Goal: Information Seeking & Learning: Learn about a topic

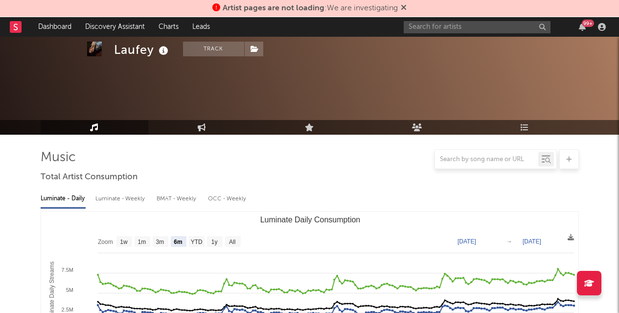
select select "6m"
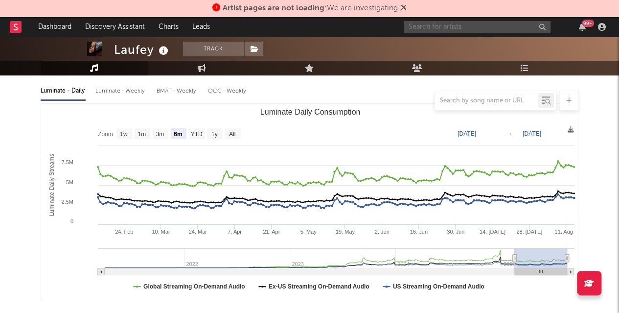
click at [462, 25] on input "text" at bounding box center [477, 27] width 147 height 12
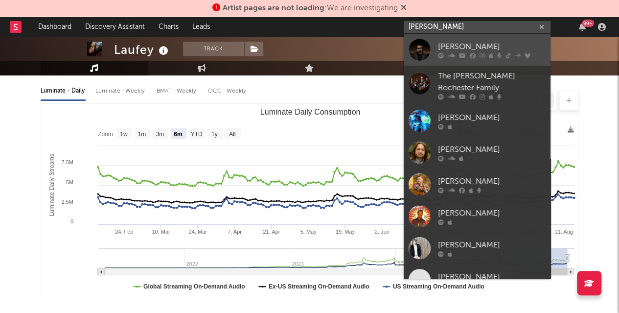
type input "[PERSON_NAME]"
click at [464, 44] on div "[PERSON_NAME]" at bounding box center [492, 47] width 108 height 12
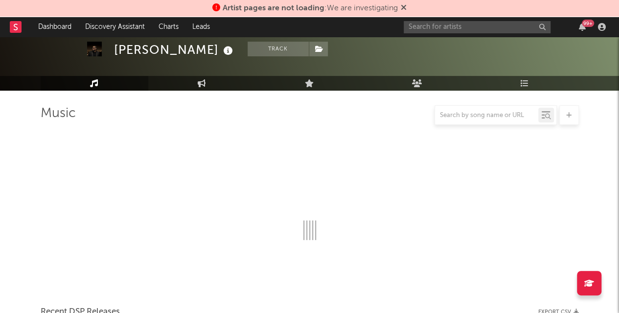
scroll to position [108, 0]
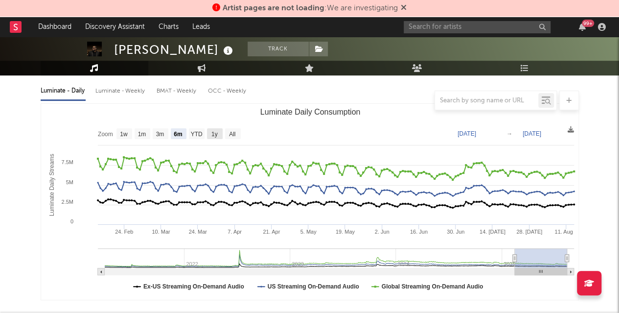
click at [213, 133] on text "1y" at bounding box center [214, 134] width 6 height 7
select select "1y"
type input "[DATE]"
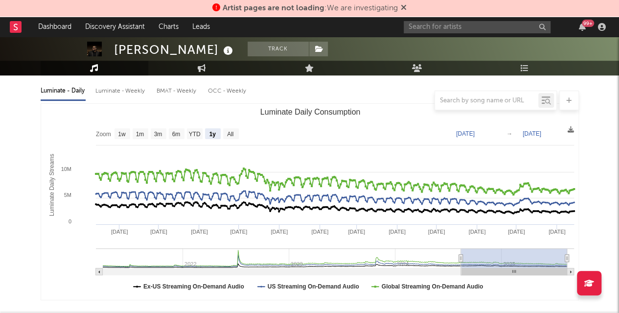
click at [405, 6] on icon at bounding box center [404, 7] width 6 height 8
